Goal: Navigation & Orientation: Find specific page/section

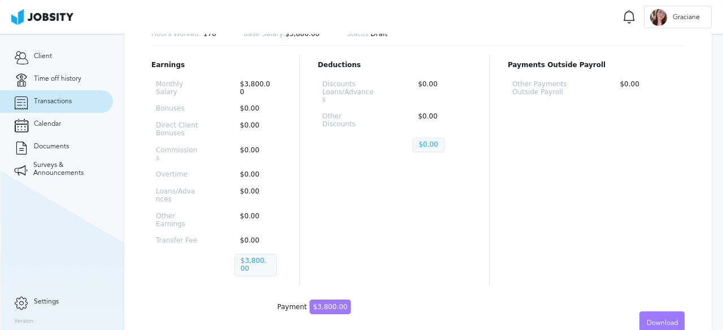
scroll to position [144, 0]
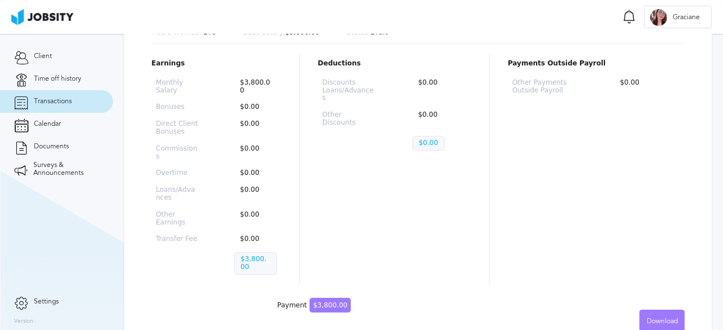
click at [371, 193] on div "Deductions Discounts Loans/Advances $0.00 Other Discounts $0.00 $0.00" at bounding box center [394, 168] width 153 height 231
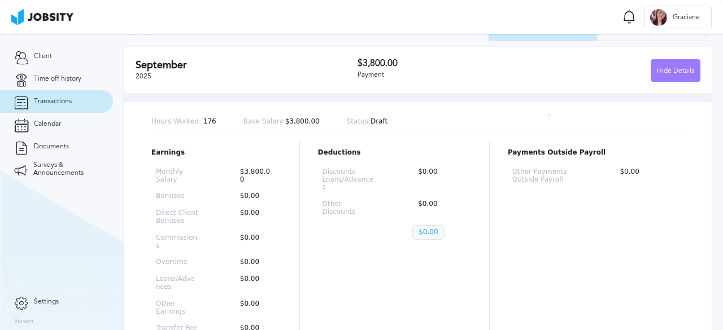
scroll to position [0, 0]
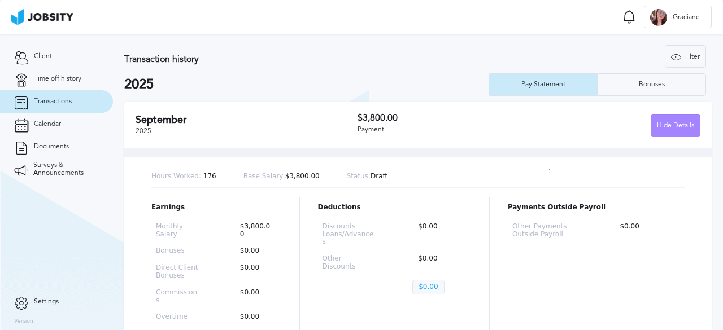
click at [653, 121] on div "Hide Details" at bounding box center [675, 126] width 49 height 23
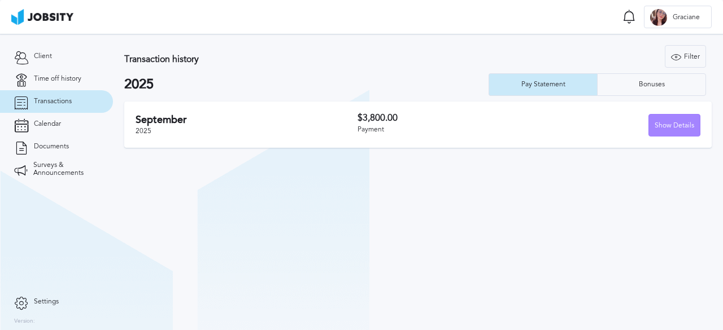
click at [663, 121] on div "Show Details" at bounding box center [674, 126] width 51 height 23
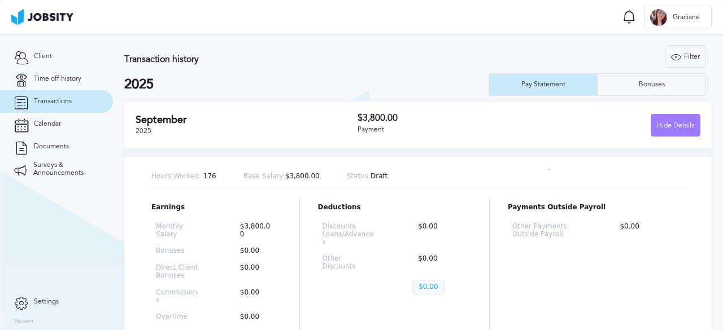
click at [257, 80] on h2 "2025" at bounding box center [306, 85] width 364 height 16
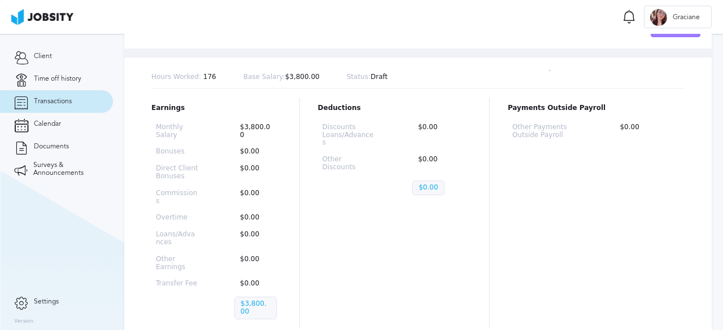
scroll to position [99, 0]
drag, startPoint x: 350, startPoint y: 78, endPoint x: 362, endPoint y: 80, distance: 11.9
click at [358, 79] on p "Status: Draft" at bounding box center [367, 78] width 41 height 8
click at [381, 80] on div "Hours Worked: 176 Base Salary: $3,800.00 Status: Draft" at bounding box center [417, 78] width 533 height 22
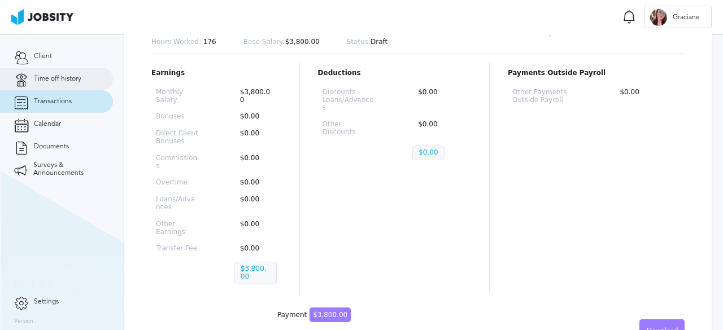
scroll to position [144, 0]
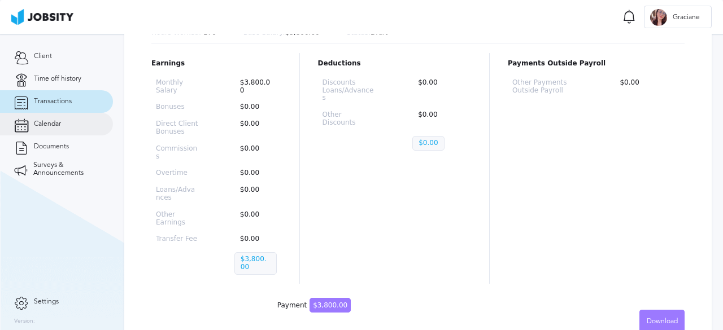
click at [54, 126] on span "Calendar" at bounding box center [47, 124] width 27 height 8
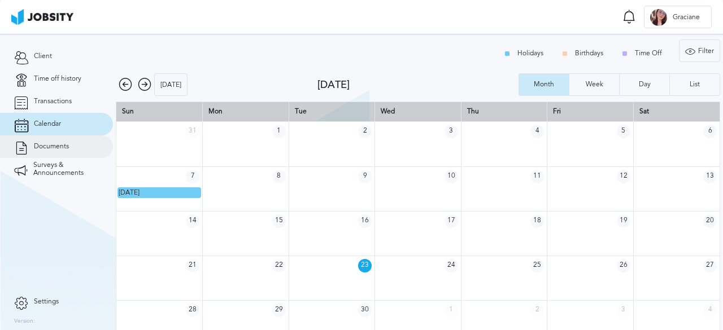
click at [41, 151] on link "Documents" at bounding box center [56, 146] width 113 height 23
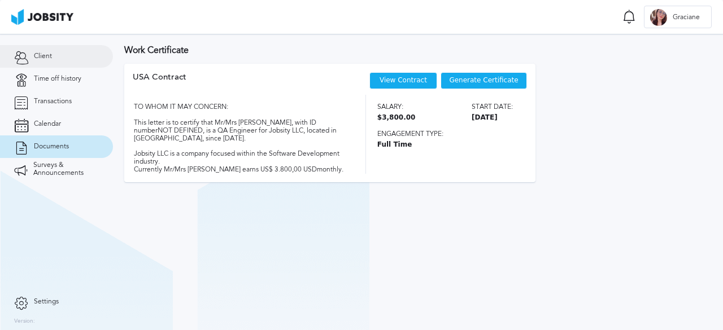
click at [43, 63] on link "Client" at bounding box center [56, 56] width 113 height 23
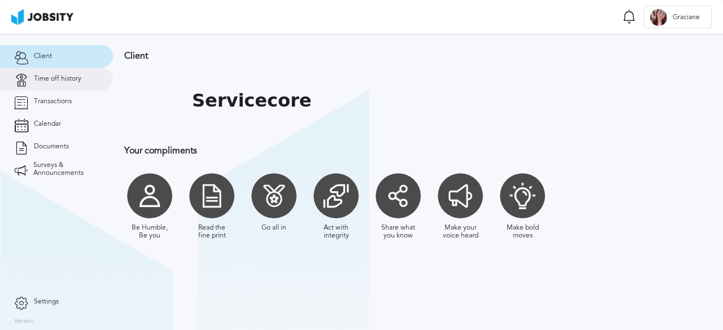
click at [49, 80] on span "Time off history" at bounding box center [57, 79] width 47 height 8
